Goal: Task Accomplishment & Management: Manage account settings

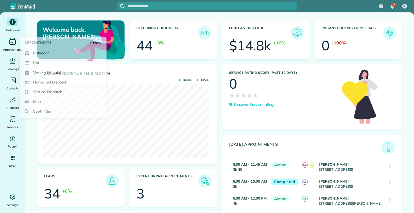
scroll to position [74, 167]
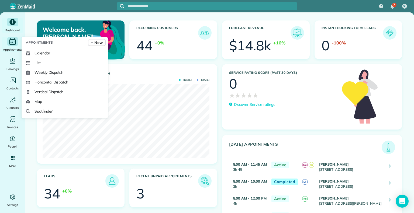
click at [14, 43] on icon "Main" at bounding box center [12, 41] width 8 height 8
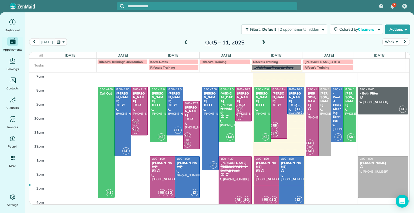
click at [263, 44] on span at bounding box center [263, 42] width 6 height 5
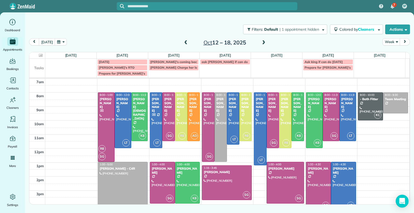
click at [263, 44] on span at bounding box center [263, 42] width 6 height 5
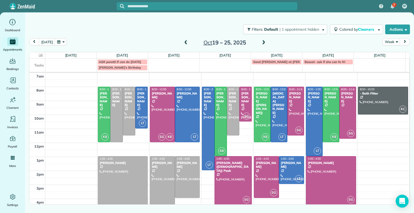
click at [184, 45] on span at bounding box center [186, 42] width 6 height 5
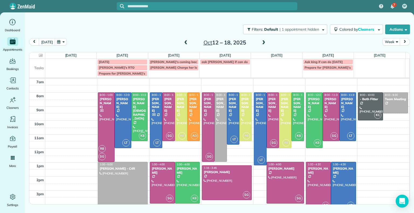
click at [183, 41] on span at bounding box center [186, 42] width 6 height 5
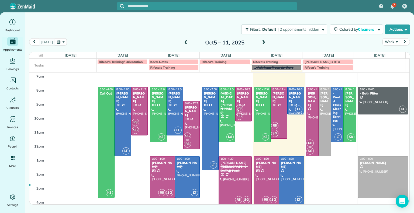
click at [262, 41] on span at bounding box center [263, 42] width 6 height 5
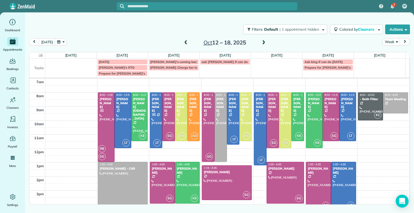
click at [184, 42] on span at bounding box center [186, 42] width 6 height 5
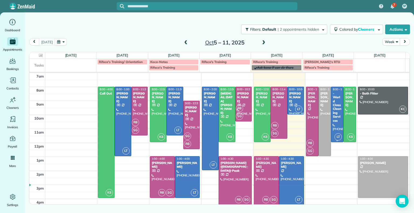
click at [335, 126] on div at bounding box center [337, 114] width 12 height 55
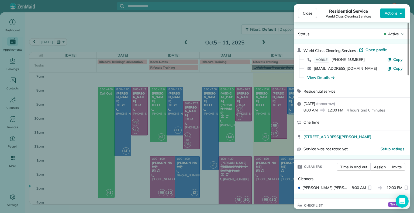
click at [247, 16] on div "Close Residential Service World Class Cleaning Services Actions Status Active W…" at bounding box center [207, 106] width 414 height 213
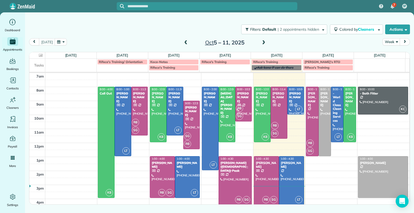
click at [265, 42] on span at bounding box center [263, 42] width 6 height 5
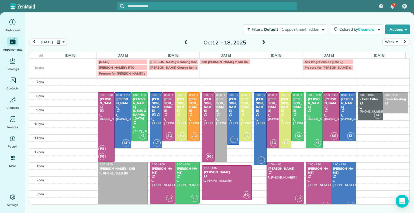
click at [186, 42] on span at bounding box center [186, 42] width 6 height 5
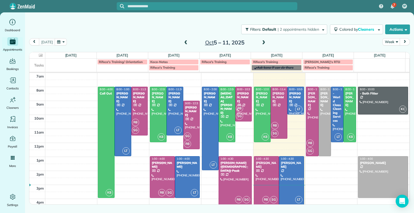
click at [265, 45] on span at bounding box center [263, 42] width 6 height 5
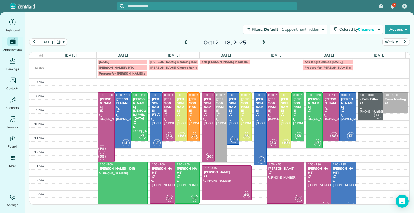
click at [264, 43] on span at bounding box center [263, 42] width 6 height 5
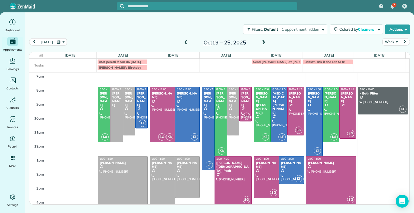
click at [184, 41] on span at bounding box center [186, 42] width 6 height 5
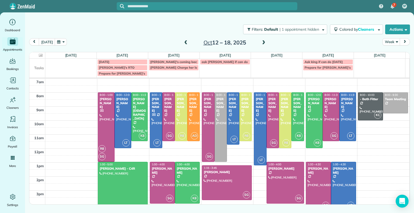
click at [225, 23] on div "Filters: Default | 1 appointment hidden Colored by Cleaners Color by Cleaner Co…" at bounding box center [219, 29] width 389 height 18
click at [183, 42] on span at bounding box center [186, 42] width 6 height 5
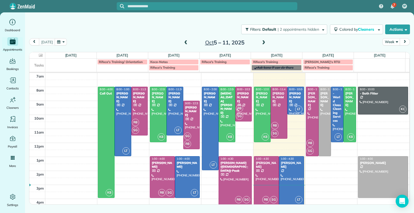
click at [183, 42] on span at bounding box center [186, 42] width 6 height 5
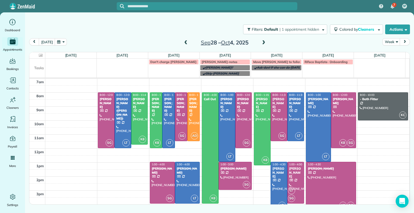
click at [183, 42] on span at bounding box center [186, 42] width 6 height 5
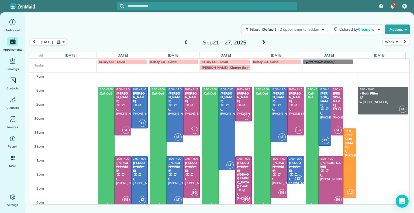
click at [183, 42] on span at bounding box center [186, 42] width 6 height 5
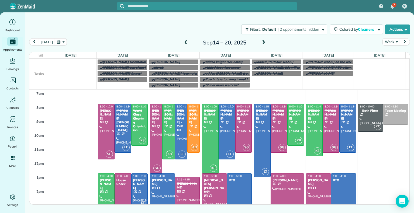
click at [262, 42] on span at bounding box center [263, 42] width 6 height 5
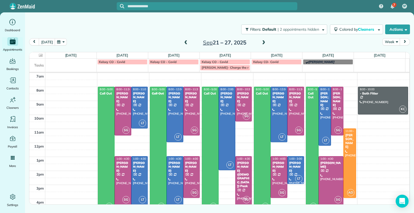
click at [262, 42] on span at bounding box center [263, 42] width 6 height 5
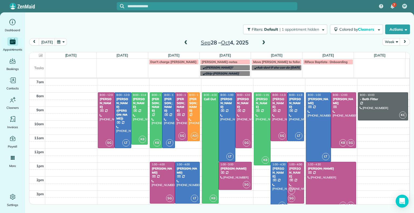
click at [262, 42] on span at bounding box center [263, 42] width 6 height 5
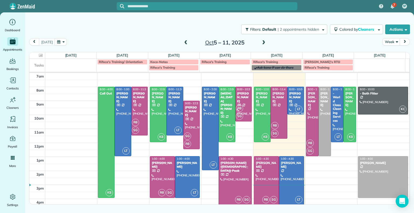
click at [262, 42] on span at bounding box center [263, 42] width 6 height 5
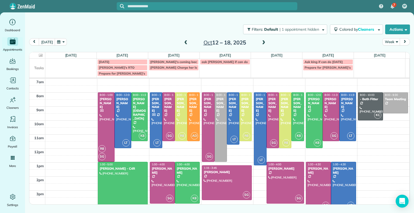
click at [232, 62] on span "ask [PERSON_NAME] if can do AM" at bounding box center [227, 62] width 52 height 4
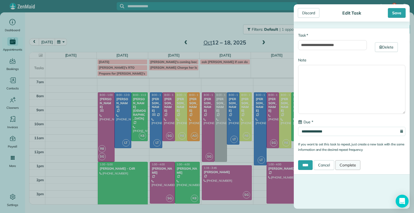
click at [346, 166] on link "Complete" at bounding box center [347, 165] width 25 height 10
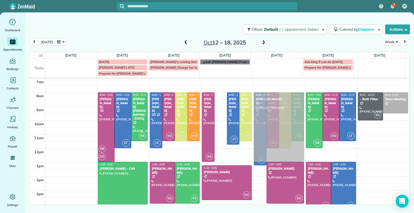
drag, startPoint x: 218, startPoint y: 103, endPoint x: 279, endPoint y: 103, distance: 61.7
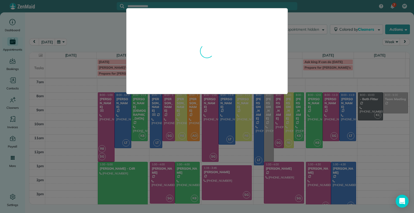
click at [324, 51] on div at bounding box center [207, 106] width 414 height 213
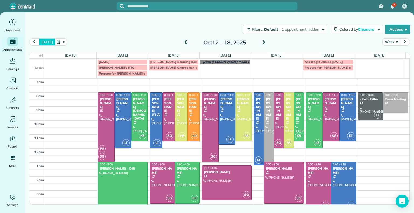
click at [47, 43] on button "[DATE]" at bounding box center [47, 41] width 16 height 7
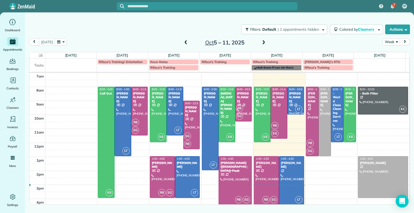
click at [264, 42] on span at bounding box center [263, 42] width 6 height 5
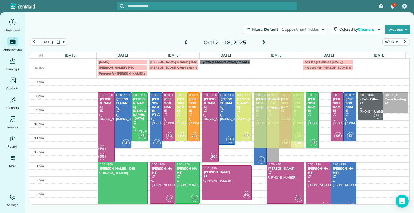
drag, startPoint x: 324, startPoint y: 106, endPoint x: 290, endPoint y: 107, distance: 34.2
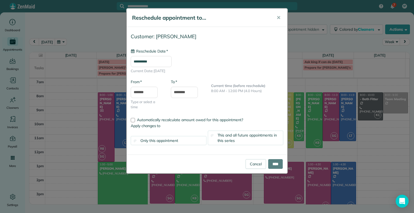
type input "**********"
click at [277, 161] on input "****" at bounding box center [275, 164] width 15 height 10
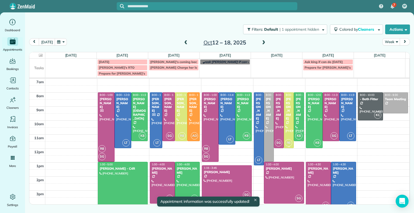
click at [288, 105] on div "[PERSON_NAME]" at bounding box center [288, 108] width 7 height 23
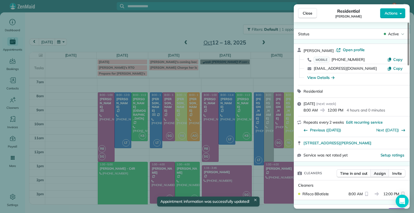
click at [384, 173] on span "Assign" at bounding box center [380, 173] width 12 height 5
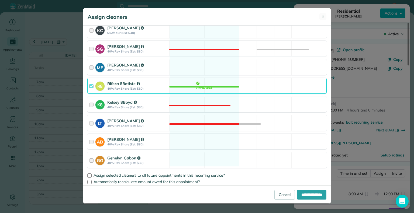
scroll to position [110, 0]
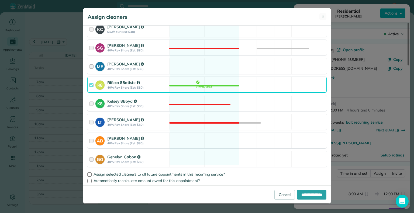
click at [91, 85] on div at bounding box center [92, 85] width 6 height 10
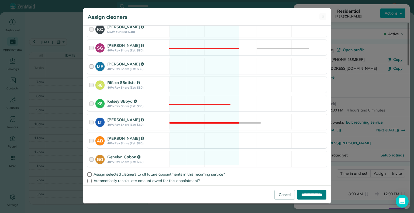
click at [313, 191] on input "**********" at bounding box center [311, 195] width 29 height 10
type input "**********"
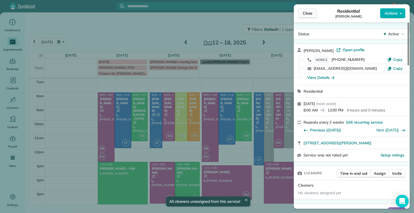
click at [313, 12] on button "Close" at bounding box center [307, 13] width 19 height 10
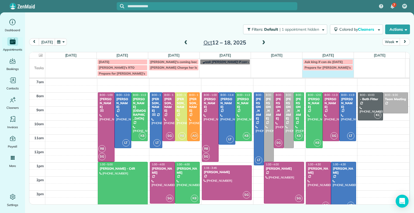
click at [313, 74] on td "Prepare for [PERSON_NAME]'s birthday" at bounding box center [327, 71] width 51 height 12
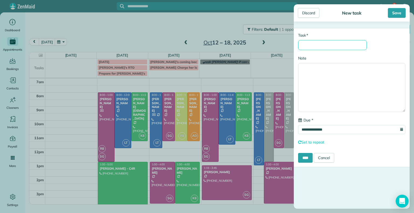
click at [334, 41] on input "* Task" at bounding box center [332, 45] width 69 height 10
type input "*"
click at [298, 153] on input "****" at bounding box center [305, 158] width 15 height 10
type input "**********"
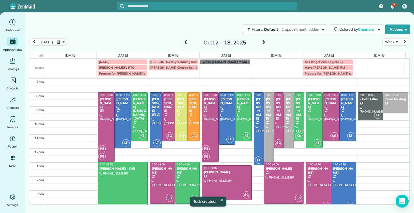
click at [332, 65] on link "Move [PERSON_NAME] PM" at bounding box center [328, 67] width 50 height 5
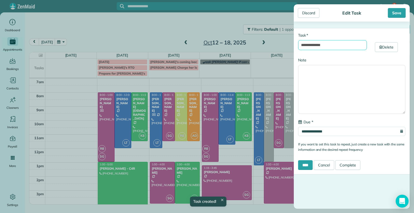
click at [337, 44] on input "**********" at bounding box center [332, 45] width 69 height 10
type input "**********"
click at [398, 16] on div "Save" at bounding box center [397, 13] width 18 height 10
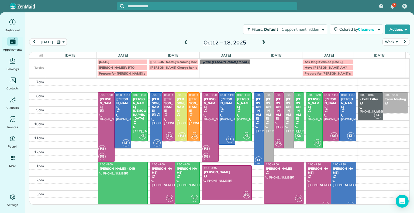
click at [332, 61] on span "Ask king if can do [DATE]" at bounding box center [323, 62] width 38 height 4
click at [280, 16] on div "**********" at bounding box center [207, 106] width 414 height 213
click at [325, 62] on span "Ask king if can do [DATE]" at bounding box center [323, 62] width 38 height 4
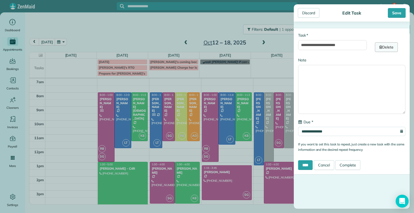
click at [385, 44] on link "Delete" at bounding box center [386, 47] width 23 height 10
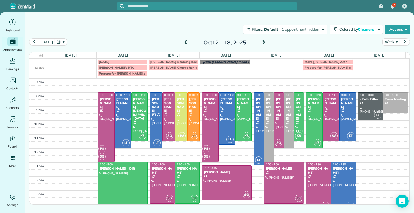
click at [183, 43] on span at bounding box center [186, 42] width 6 height 5
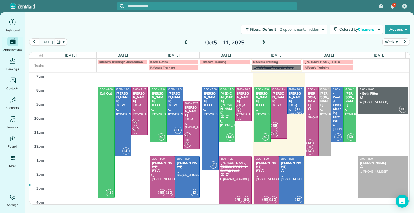
click at [261, 44] on span at bounding box center [263, 42] width 6 height 5
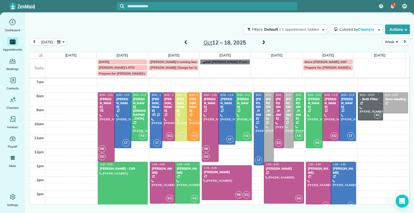
click at [261, 44] on span at bounding box center [263, 42] width 6 height 5
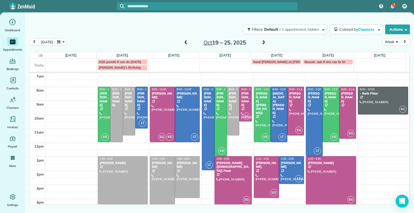
click at [183, 44] on span at bounding box center [186, 42] width 6 height 5
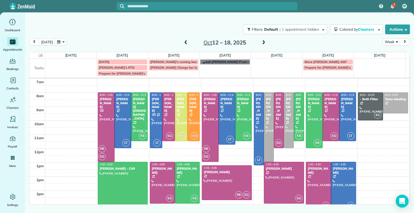
click at [183, 44] on span at bounding box center [186, 42] width 6 height 5
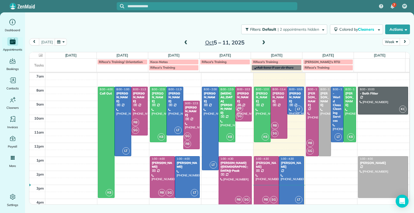
click at [263, 44] on span at bounding box center [263, 42] width 6 height 5
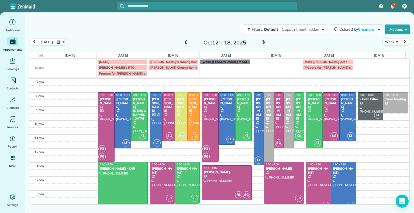
click at [262, 43] on span at bounding box center [263, 42] width 6 height 5
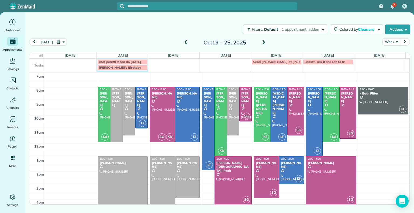
click at [131, 72] on div "ASK peretti if can do [DATE] Send [PERSON_NAME] at [PERSON_NAME] Basset- ask if…" at bounding box center [216, 65] width 375 height 13
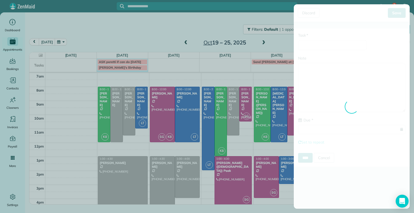
type input "**********"
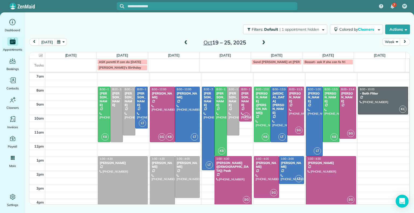
click at [215, 23] on div "**********" at bounding box center [207, 106] width 414 height 213
